Goal: Task Accomplishment & Management: Use online tool/utility

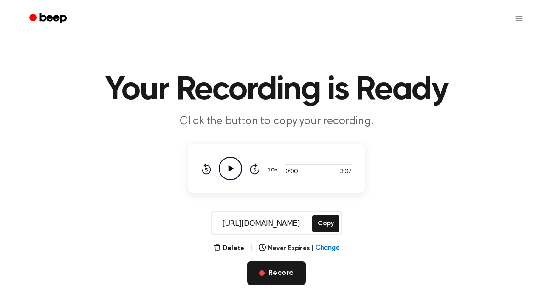
click at [275, 267] on button "Record" at bounding box center [276, 273] width 58 height 24
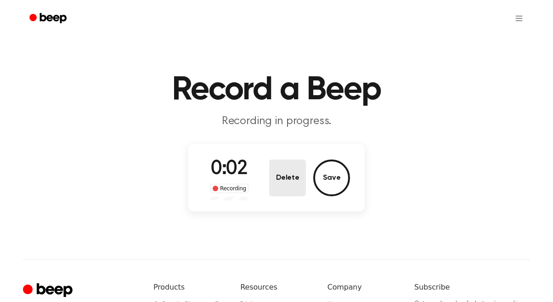
click at [292, 187] on button "Delete" at bounding box center [287, 177] width 37 height 37
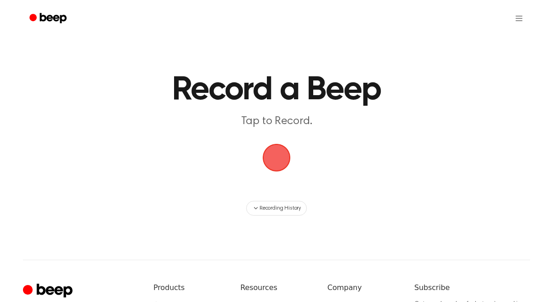
click at [274, 166] on span "button" at bounding box center [276, 157] width 43 height 43
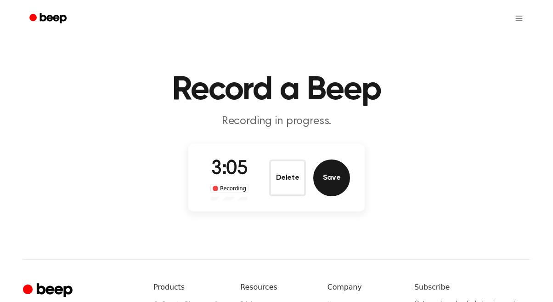
click at [336, 188] on button "Save" at bounding box center [331, 177] width 37 height 37
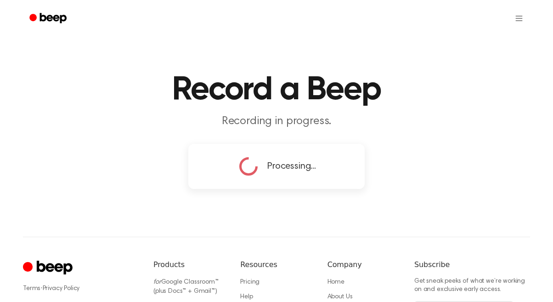
click at [375, 115] on p "Recording in progress." at bounding box center [276, 121] width 352 height 15
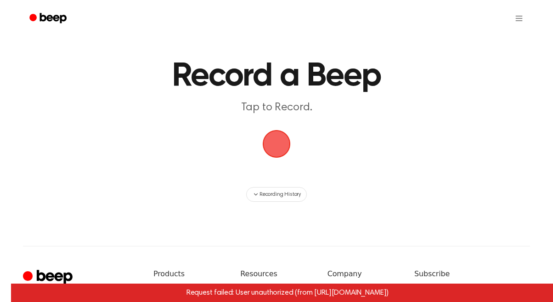
scroll to position [13, 0]
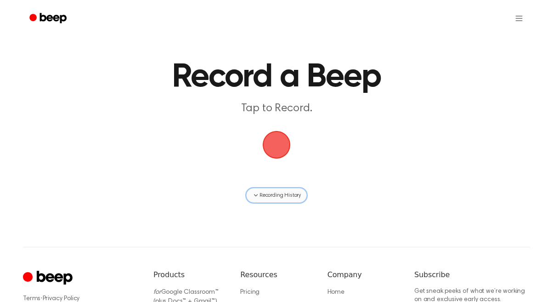
click at [281, 192] on span "Recording History" at bounding box center [279, 195] width 41 height 8
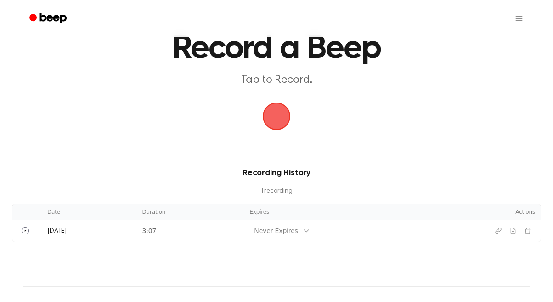
scroll to position [42, 0]
click at [275, 114] on span "button" at bounding box center [276, 116] width 26 height 26
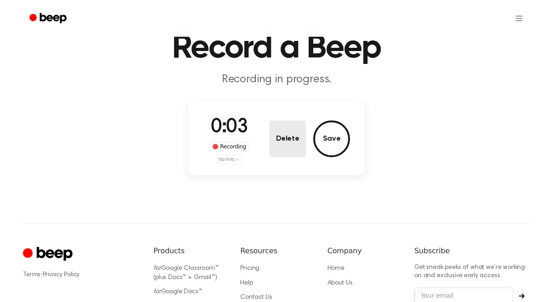
click at [280, 136] on button "Delete" at bounding box center [287, 138] width 37 height 37
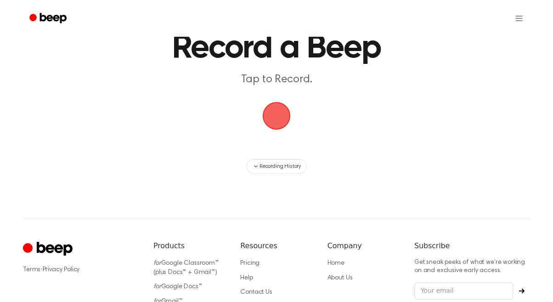
click at [277, 121] on span "button" at bounding box center [276, 116] width 26 height 26
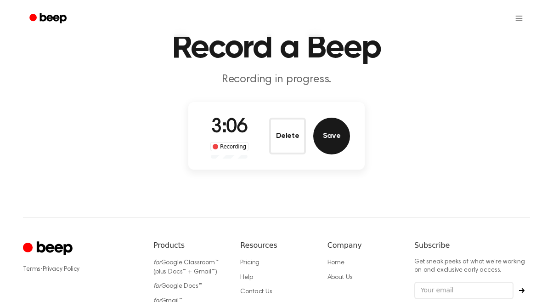
click at [337, 142] on button "Save" at bounding box center [331, 135] width 37 height 37
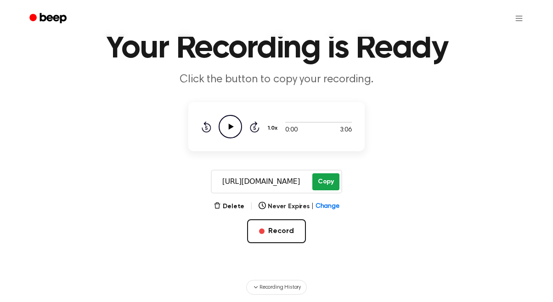
click at [326, 181] on button "Copy" at bounding box center [325, 181] width 27 height 17
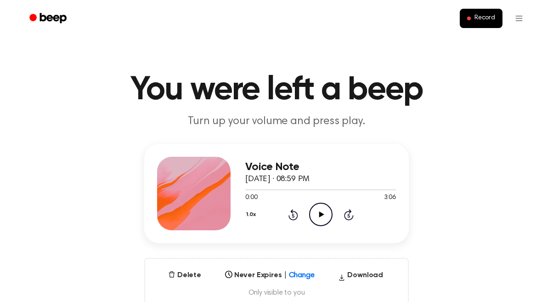
click at [324, 214] on icon "Play Audio" at bounding box center [320, 213] width 23 height 23
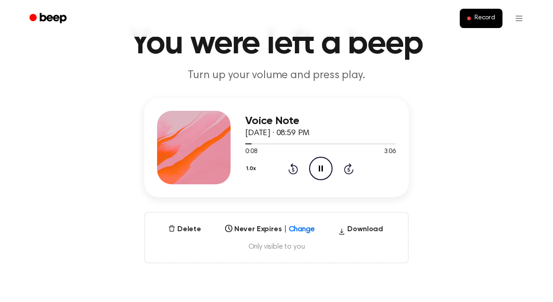
scroll to position [45, 0]
click at [290, 143] on div at bounding box center [320, 143] width 151 height 7
drag, startPoint x: 246, startPoint y: 143, endPoint x: 268, endPoint y: 143, distance: 22.5
click at [268, 143] on div at bounding box center [320, 143] width 151 height 7
click at [352, 173] on icon at bounding box center [349, 168] width 10 height 11
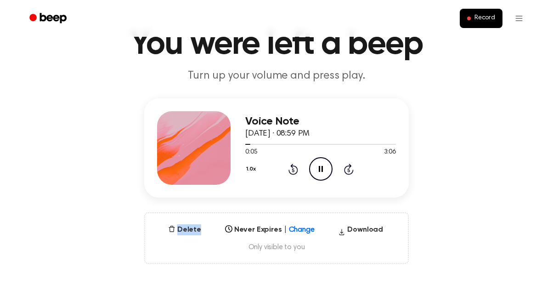
click at [352, 173] on icon at bounding box center [349, 168] width 10 height 11
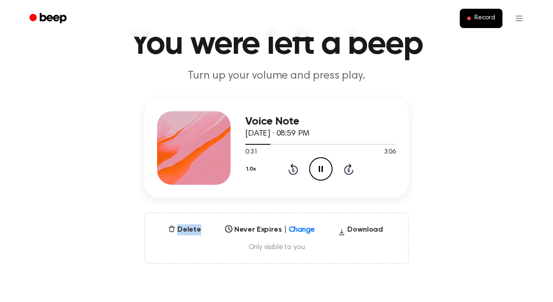
click at [352, 173] on icon at bounding box center [349, 168] width 10 height 11
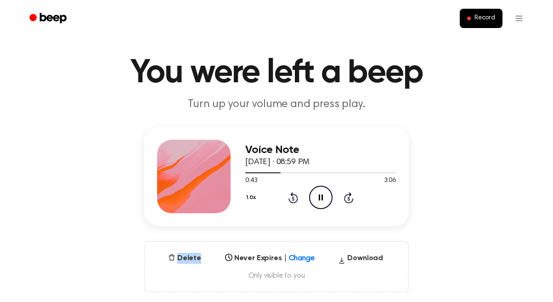
scroll to position [0, 0]
